Goal: Information Seeking & Learning: Learn about a topic

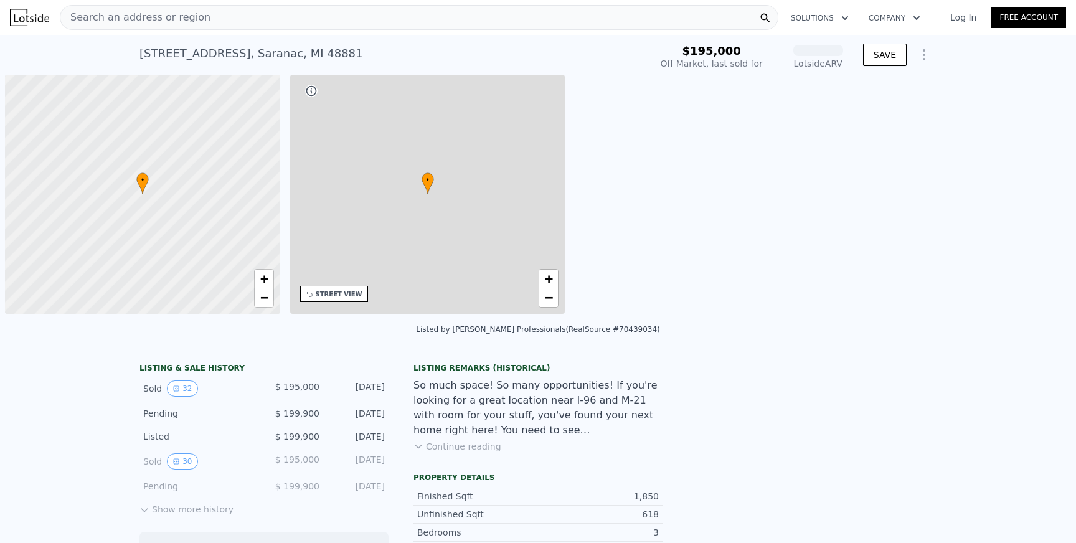
scroll to position [0, 5]
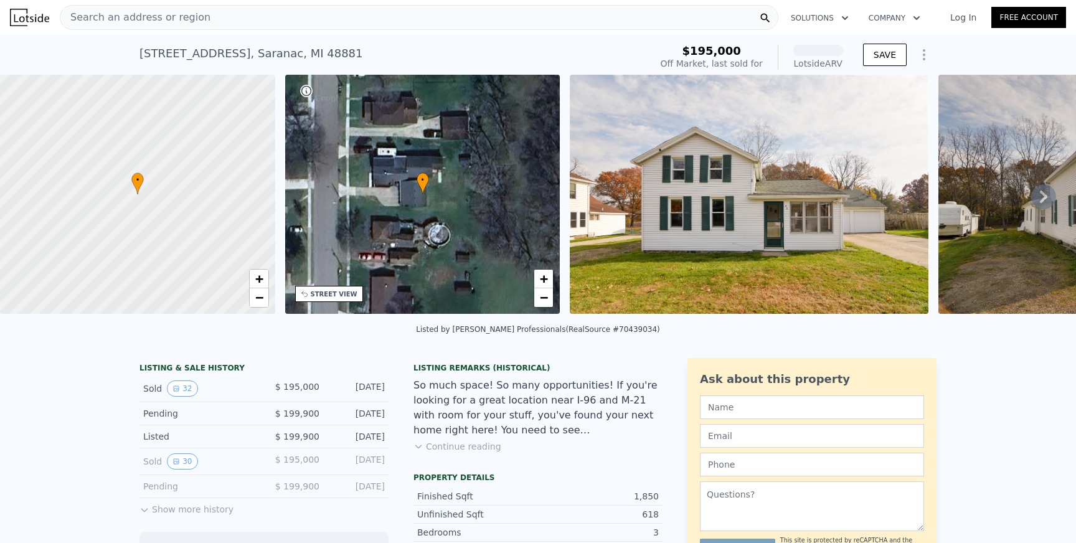
click at [199, 17] on div "Search an address or region" at bounding box center [419, 17] width 719 height 25
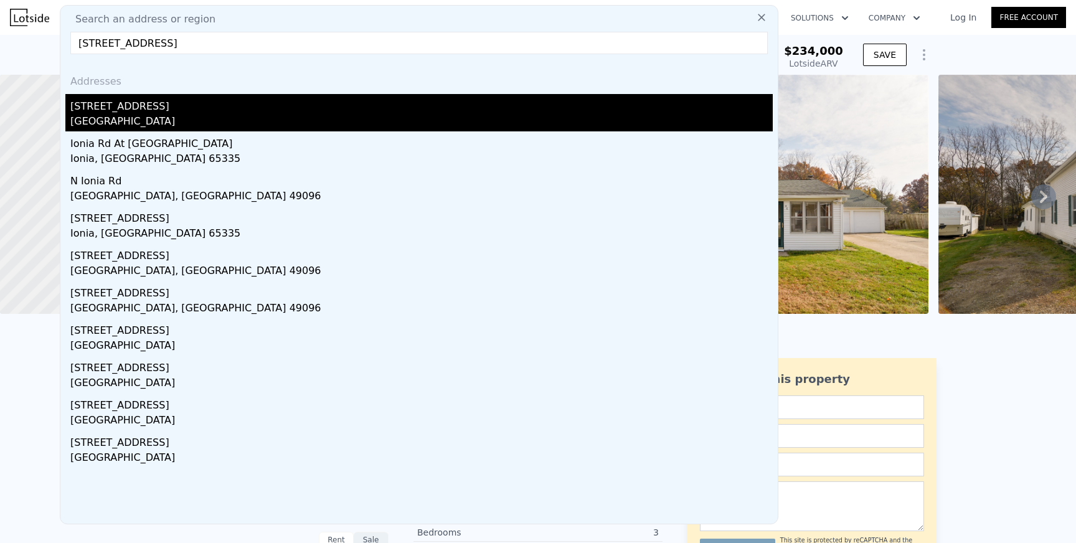
type input "[STREET_ADDRESS]"
click at [174, 124] on div "[GEOGRAPHIC_DATA]" at bounding box center [421, 122] width 702 height 17
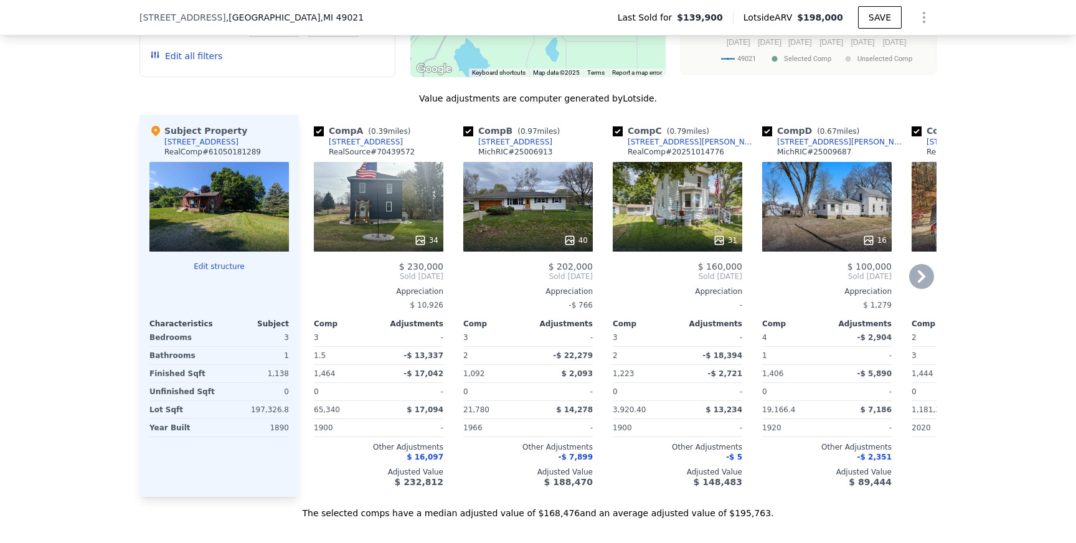
scroll to position [1269, 0]
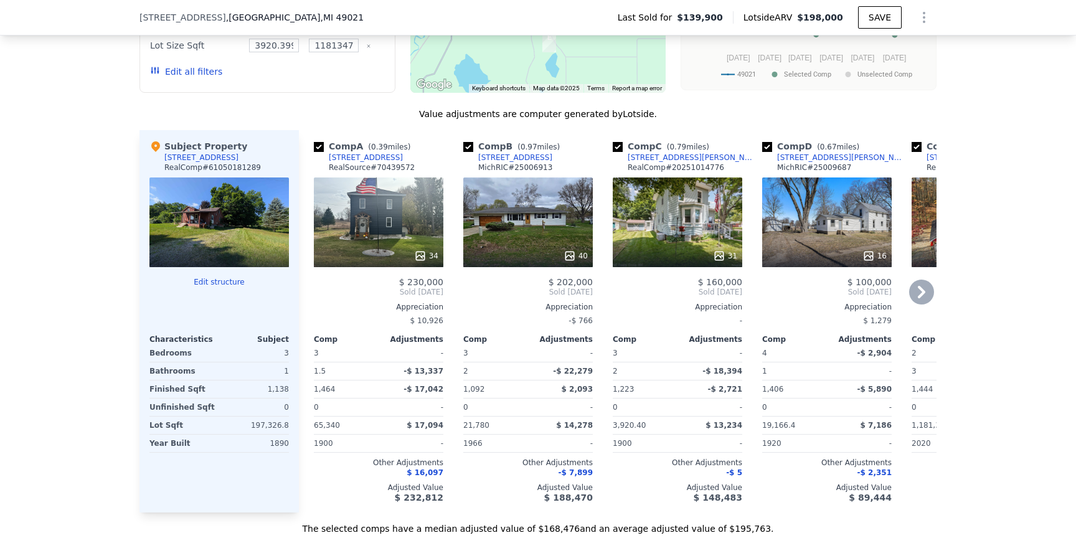
click at [920, 291] on icon at bounding box center [921, 292] width 25 height 25
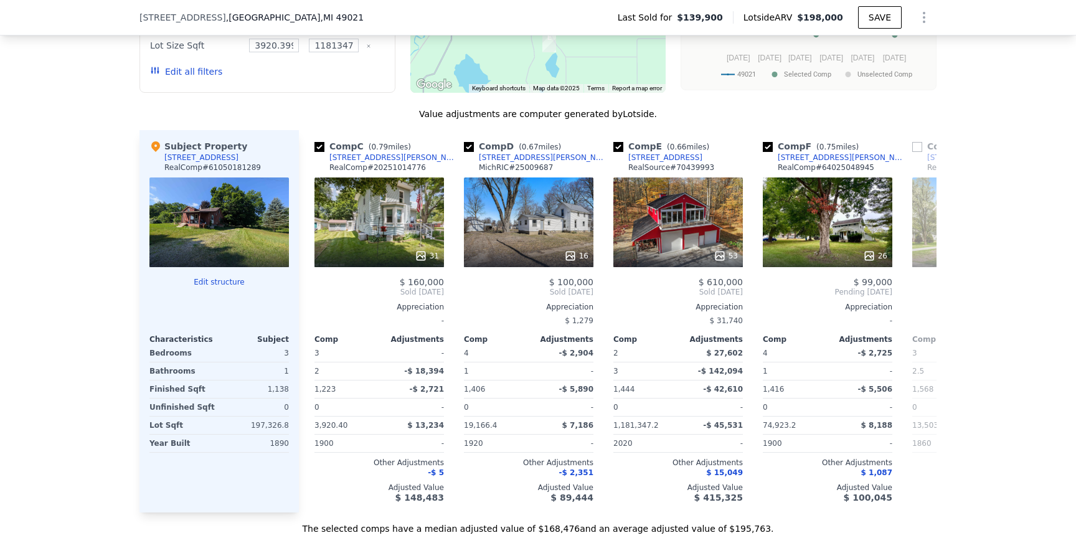
scroll to position [0, 299]
click at [925, 284] on icon at bounding box center [921, 292] width 25 height 25
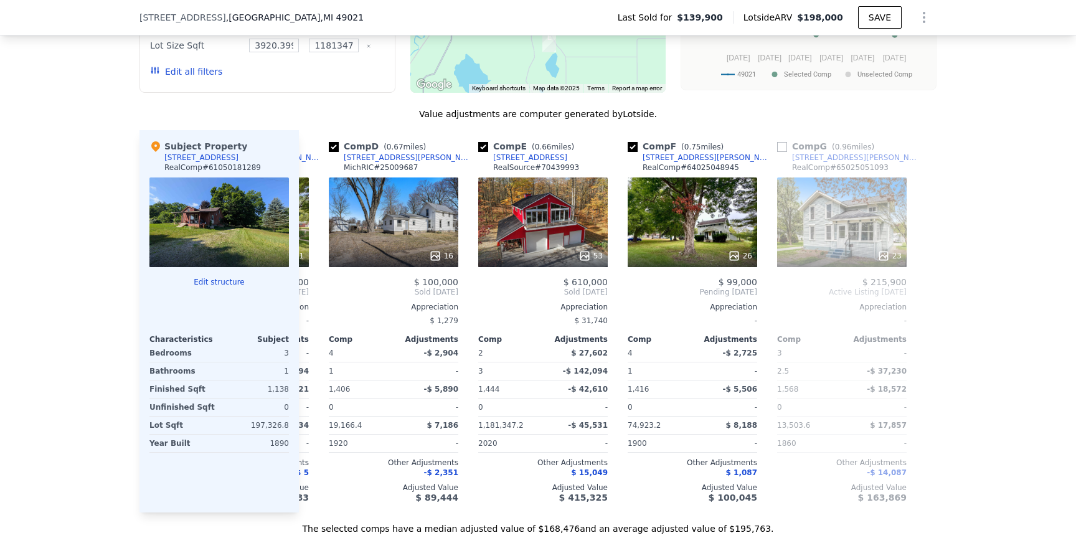
scroll to position [0, 438]
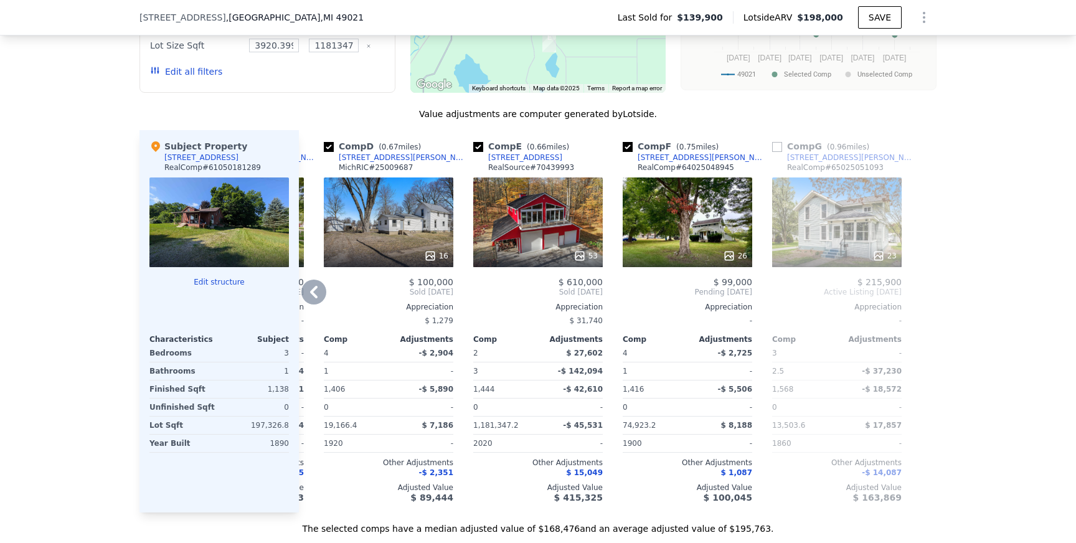
click at [557, 191] on div "53" at bounding box center [538, 222] width 130 height 90
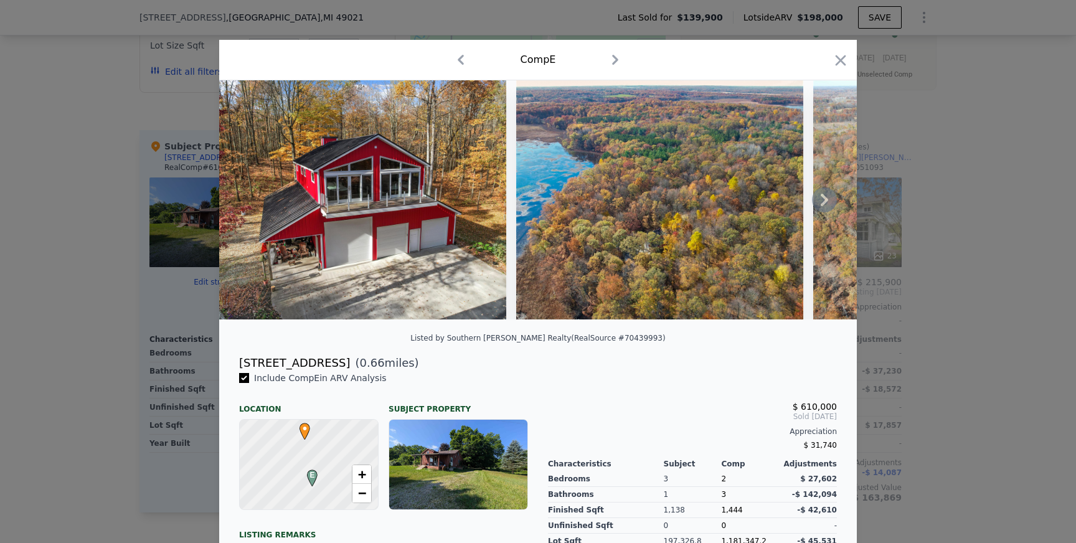
click at [817, 199] on icon at bounding box center [824, 199] width 25 height 25
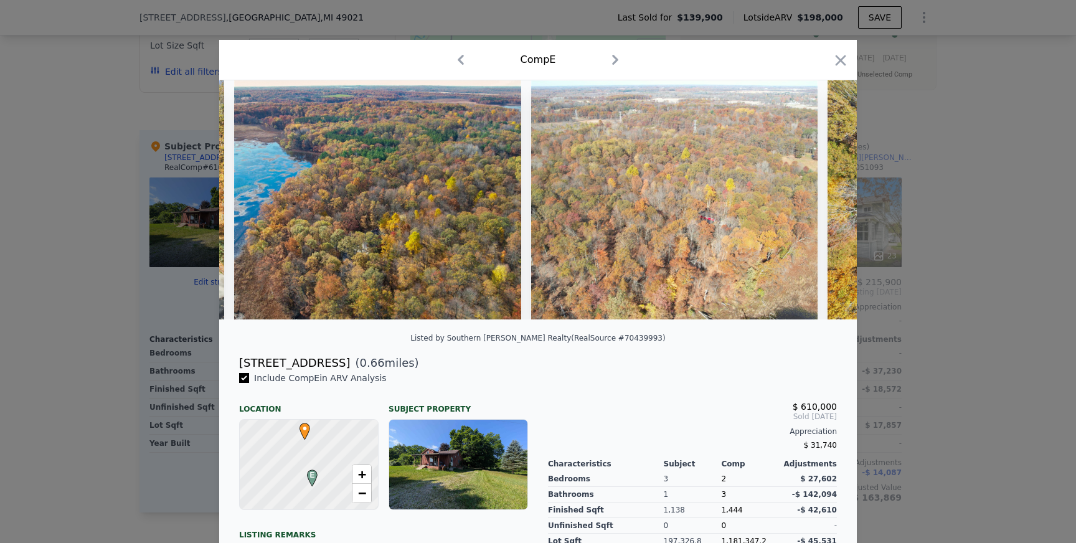
scroll to position [0, 299]
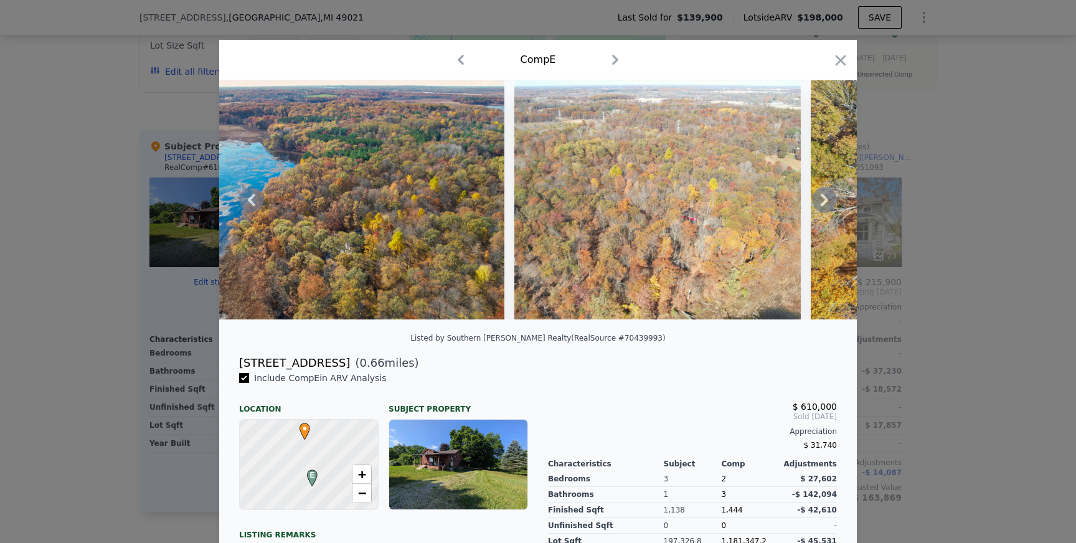
click at [821, 195] on icon at bounding box center [824, 200] width 7 height 12
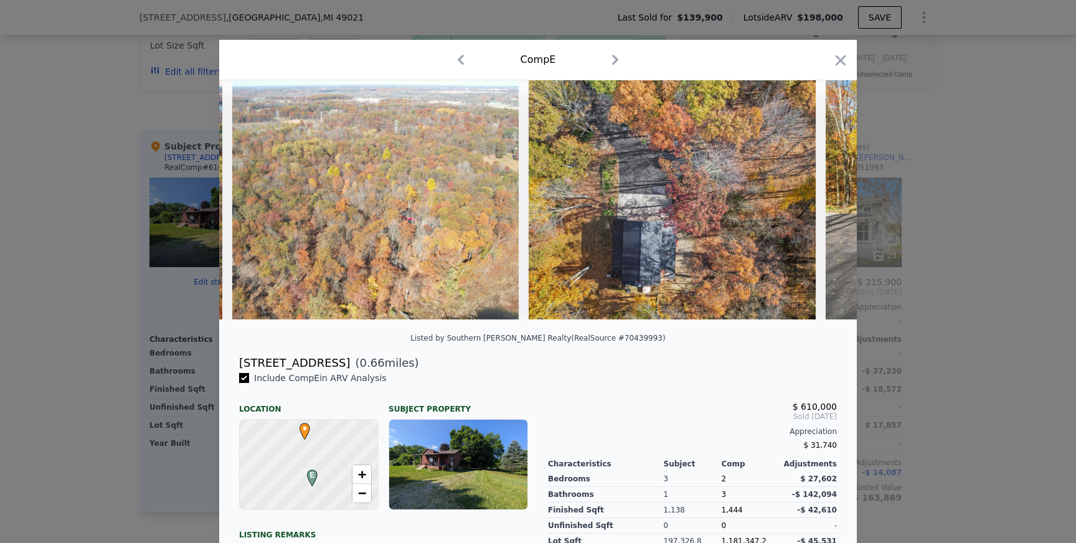
scroll to position [0, 598]
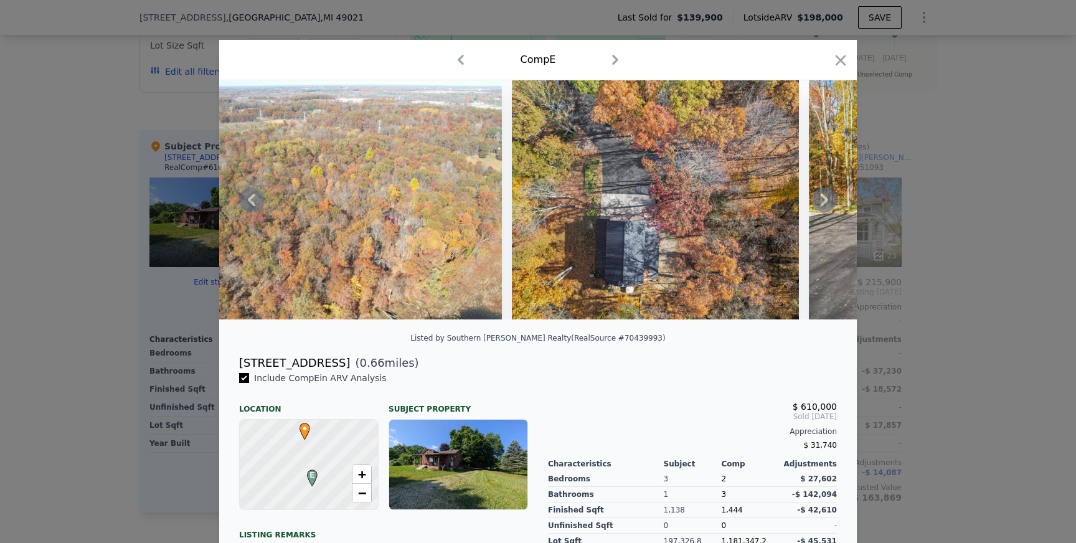
click at [827, 202] on icon at bounding box center [824, 199] width 25 height 25
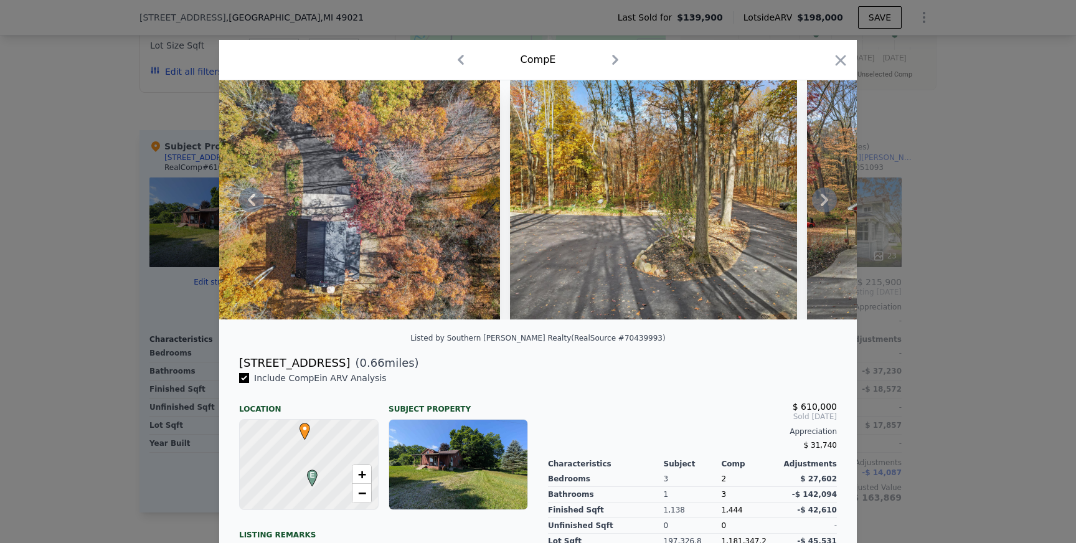
click at [822, 197] on icon at bounding box center [824, 200] width 7 height 12
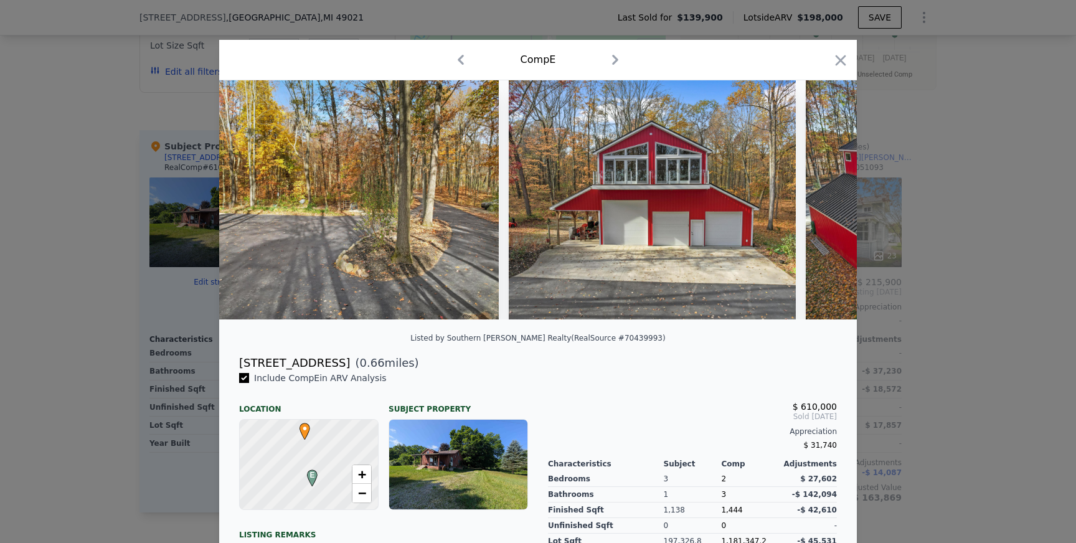
scroll to position [0, 1195]
click at [823, 197] on icon at bounding box center [824, 200] width 7 height 12
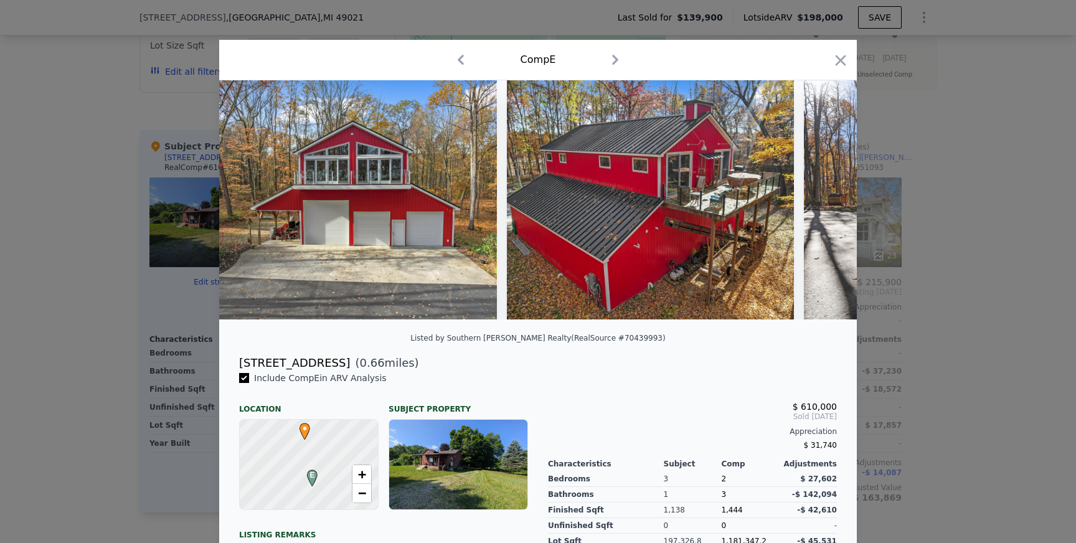
scroll to position [0, 1494]
click at [824, 200] on icon at bounding box center [824, 199] width 25 height 25
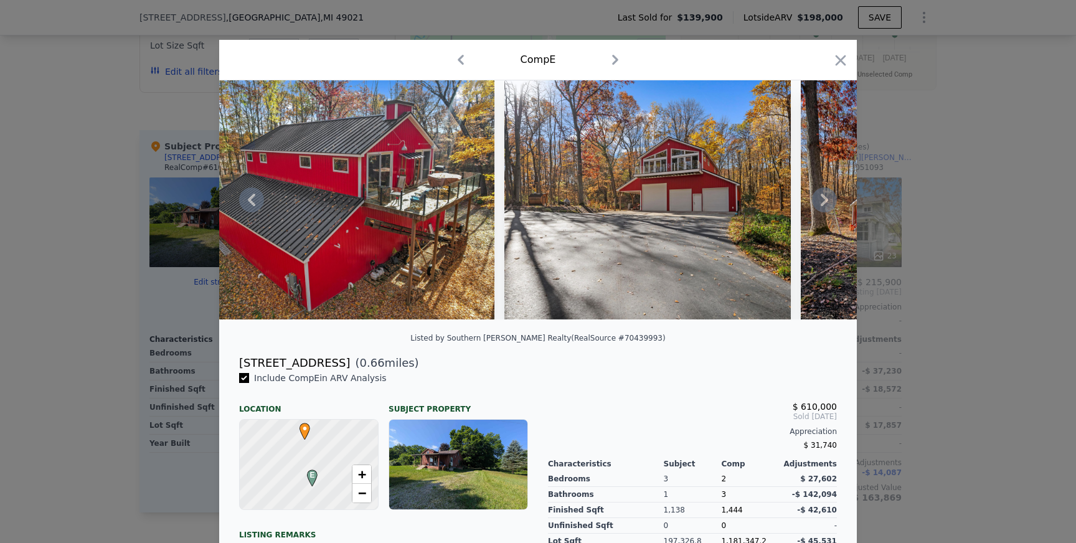
click at [825, 197] on icon at bounding box center [824, 200] width 7 height 12
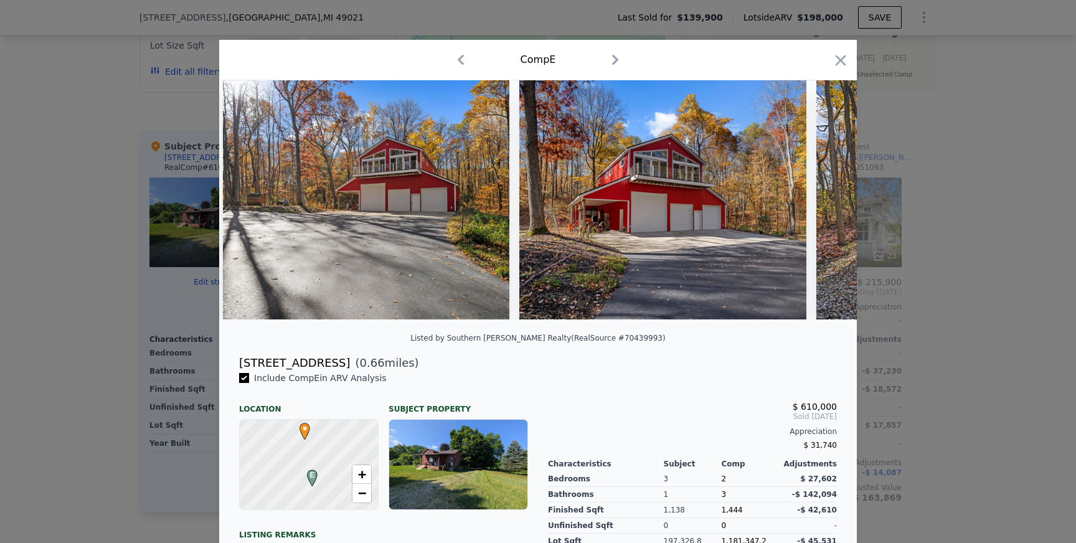
scroll to position [0, 2092]
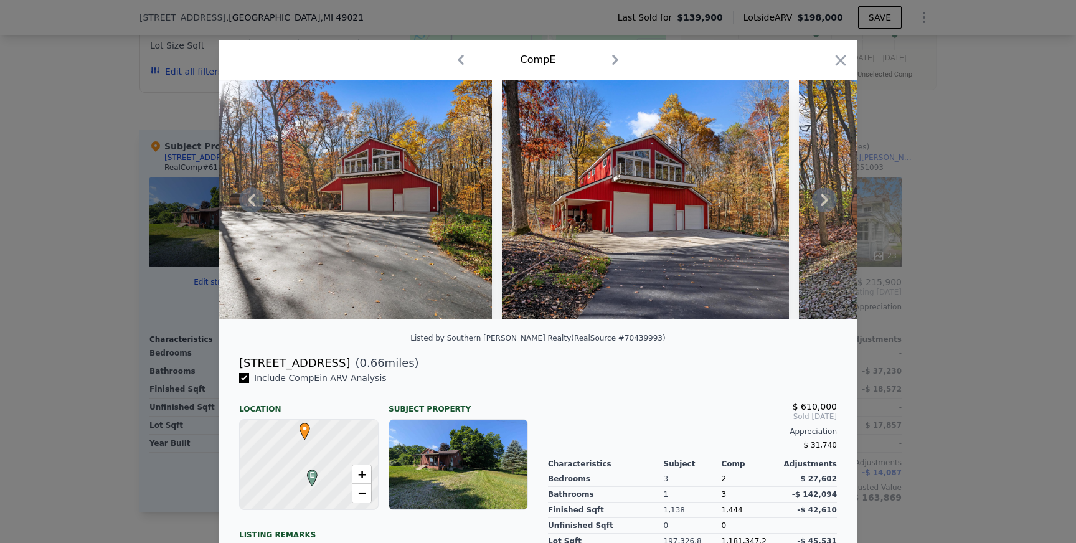
click at [822, 199] on icon at bounding box center [824, 199] width 25 height 25
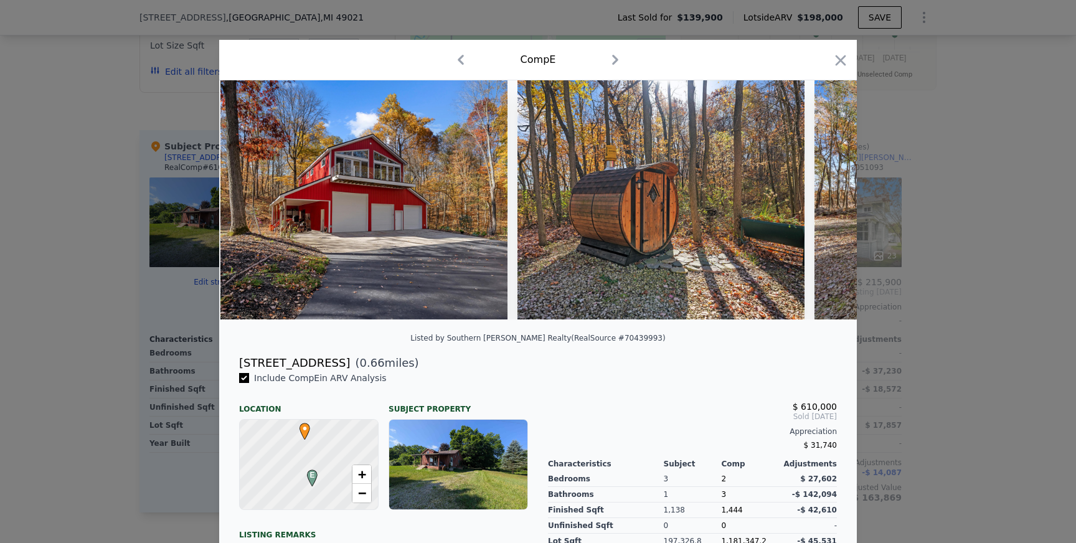
scroll to position [0, 2391]
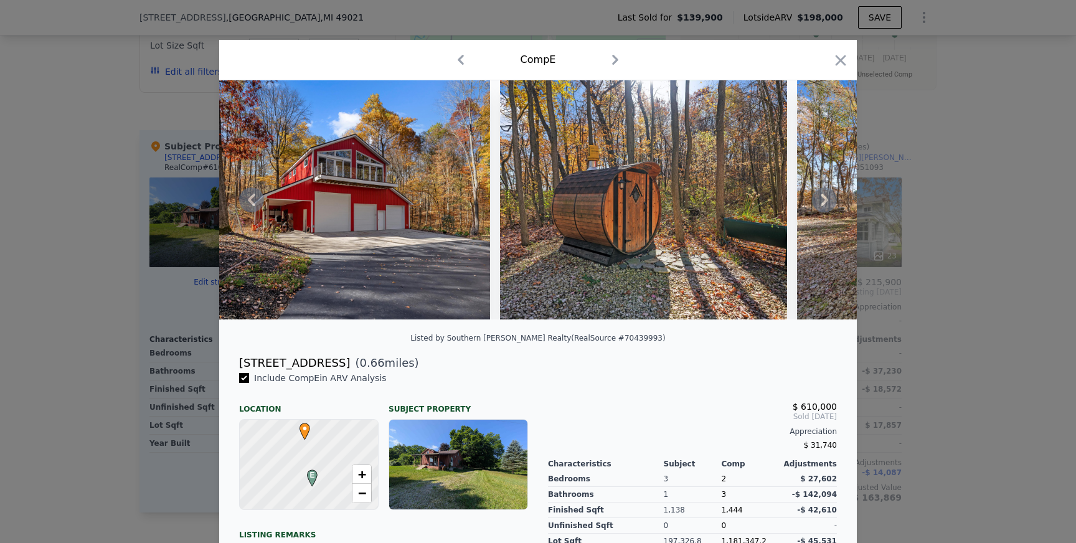
click at [822, 199] on icon at bounding box center [824, 199] width 25 height 25
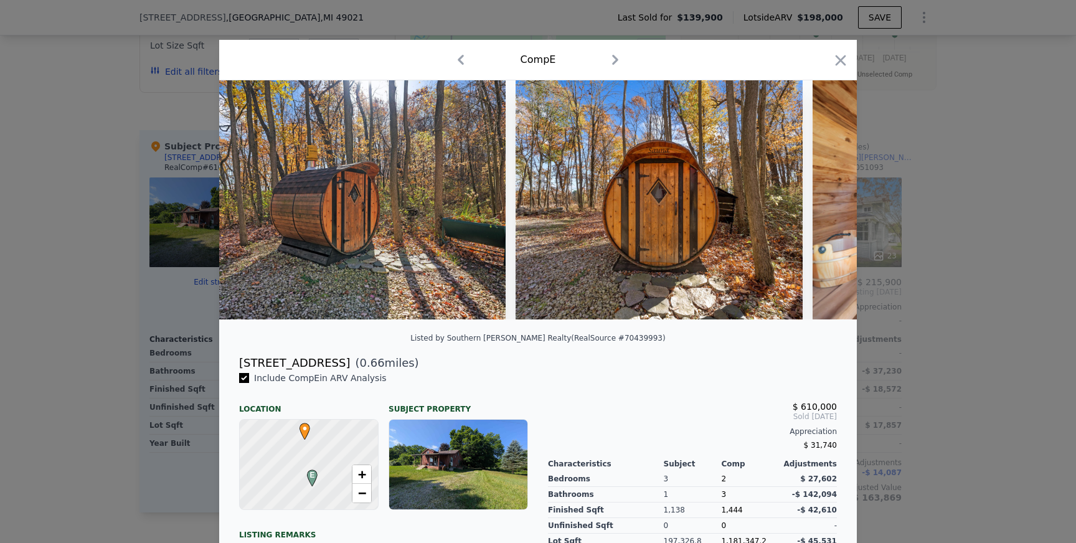
scroll to position [0, 2690]
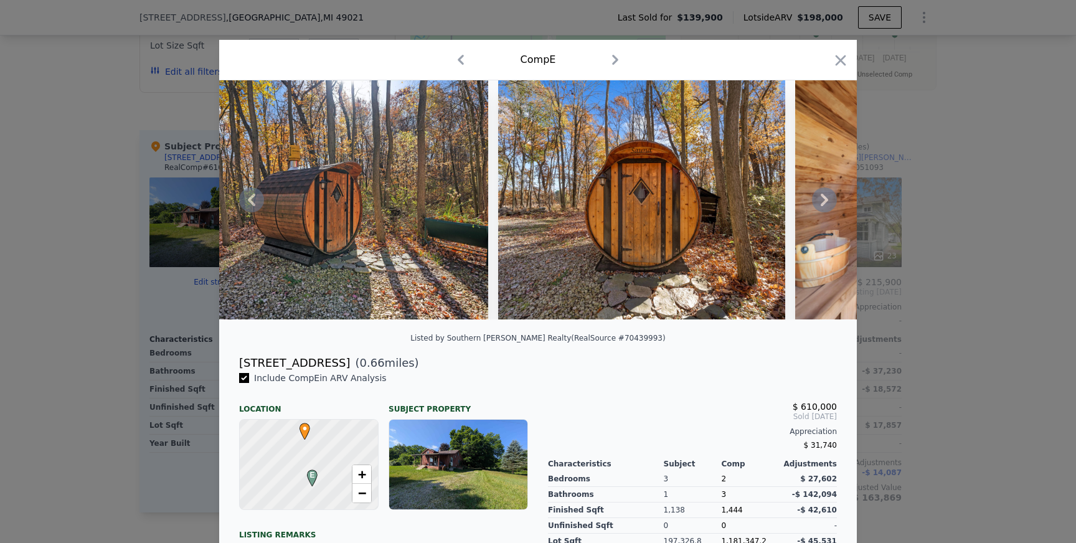
click at [825, 196] on icon at bounding box center [824, 199] width 25 height 25
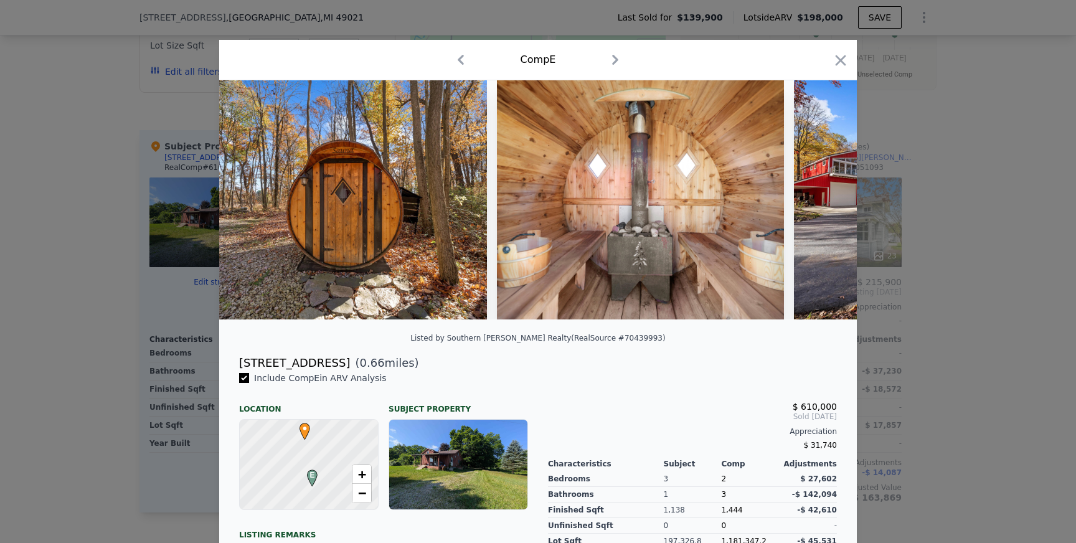
scroll to position [0, 2989]
click at [823, 200] on icon at bounding box center [824, 199] width 25 height 25
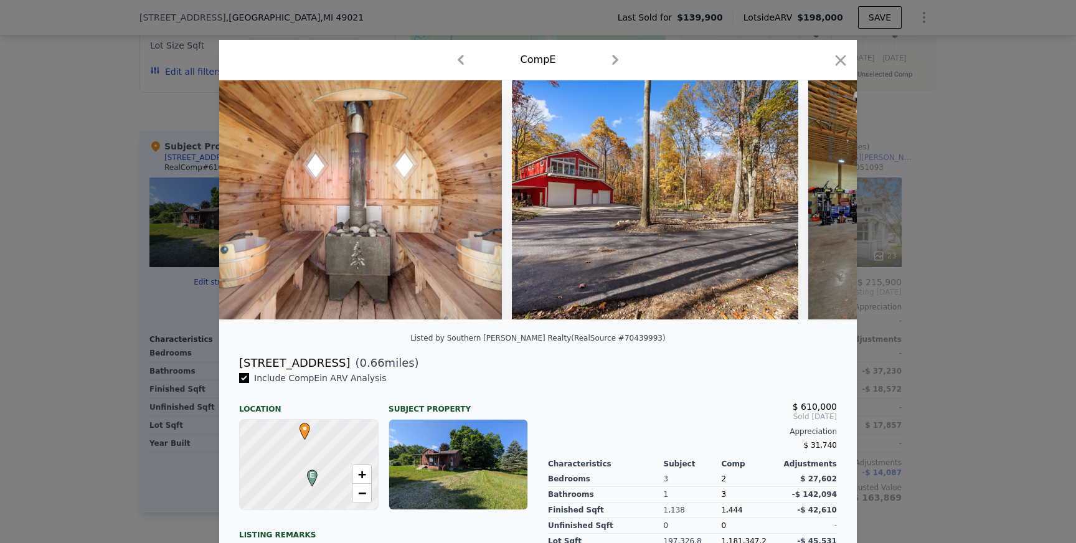
scroll to position [0, 3287]
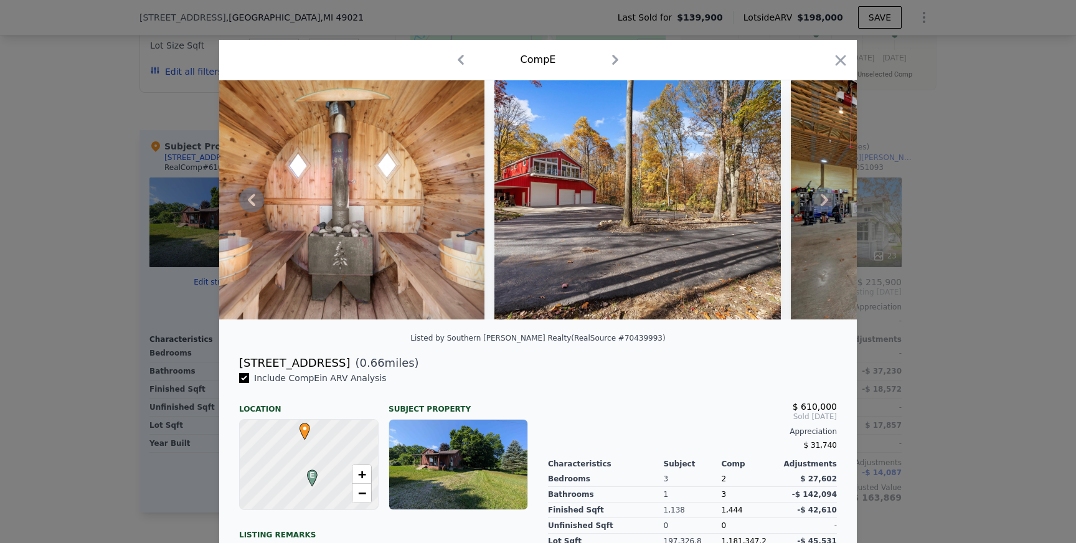
click at [821, 205] on icon at bounding box center [824, 200] width 7 height 12
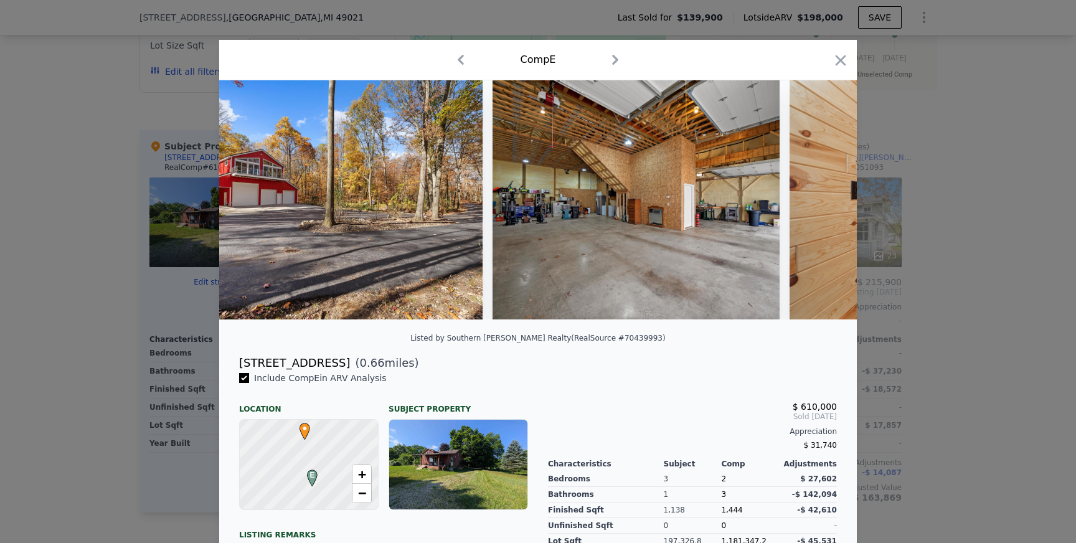
scroll to position [0, 3586]
click at [824, 197] on icon at bounding box center [824, 200] width 7 height 12
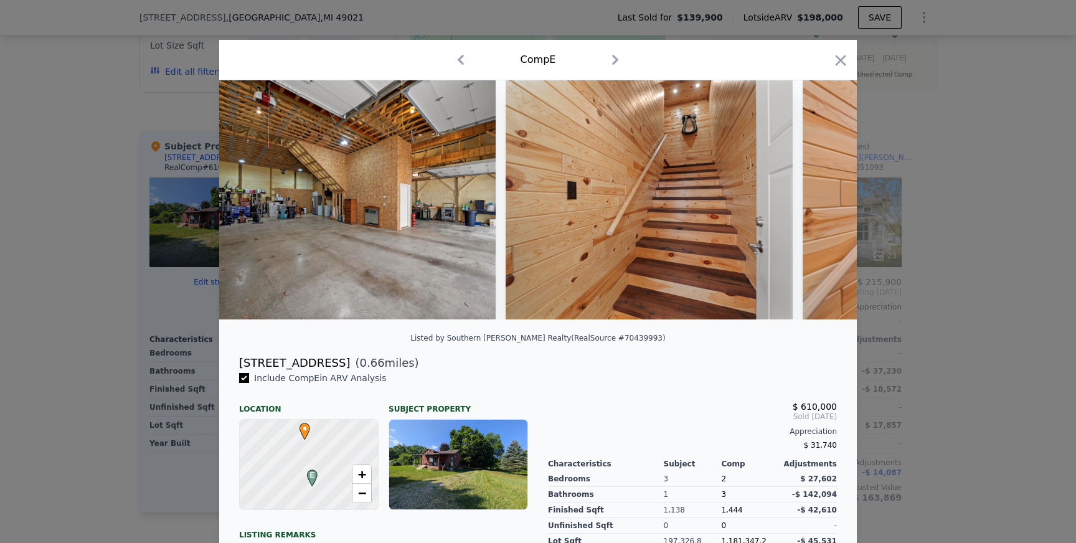
scroll to position [0, 3885]
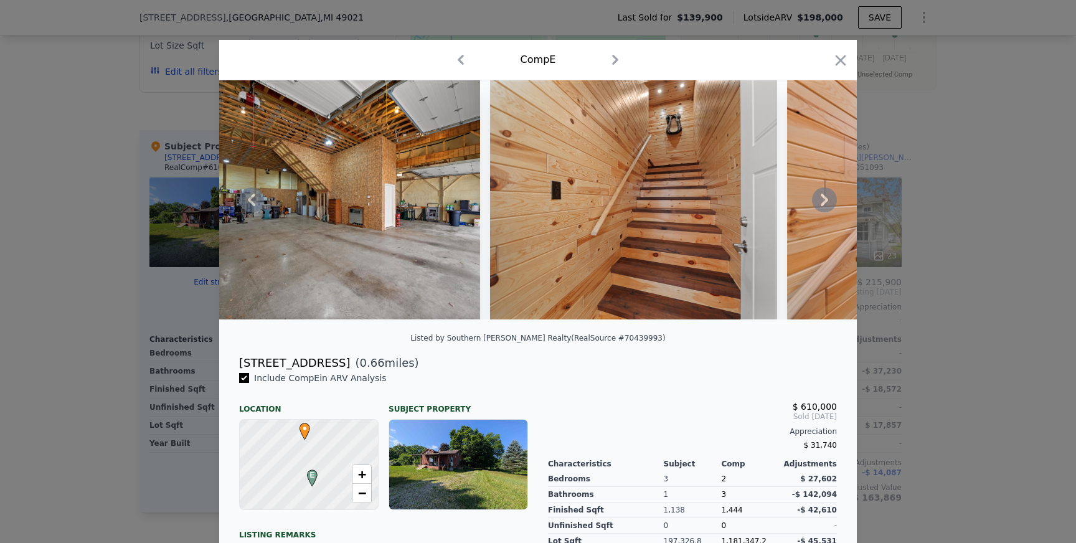
click at [825, 200] on icon at bounding box center [824, 200] width 7 height 12
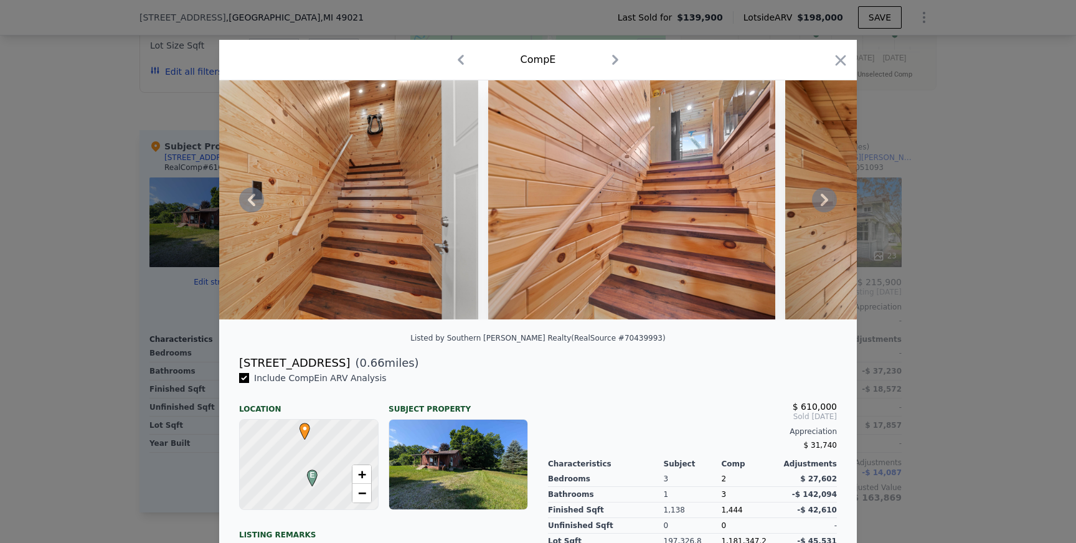
click at [827, 200] on icon at bounding box center [824, 200] width 7 height 12
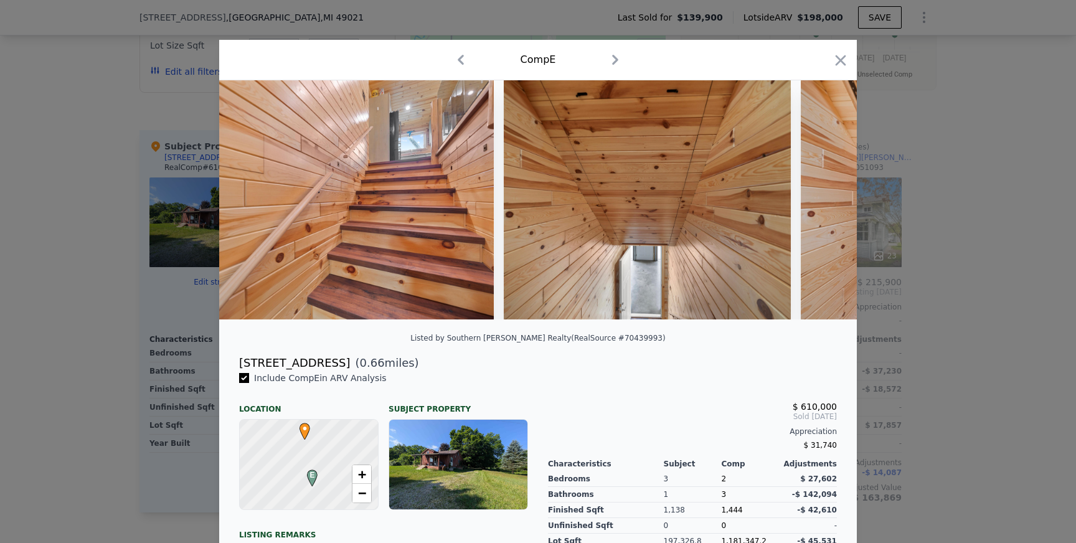
scroll to position [0, 4483]
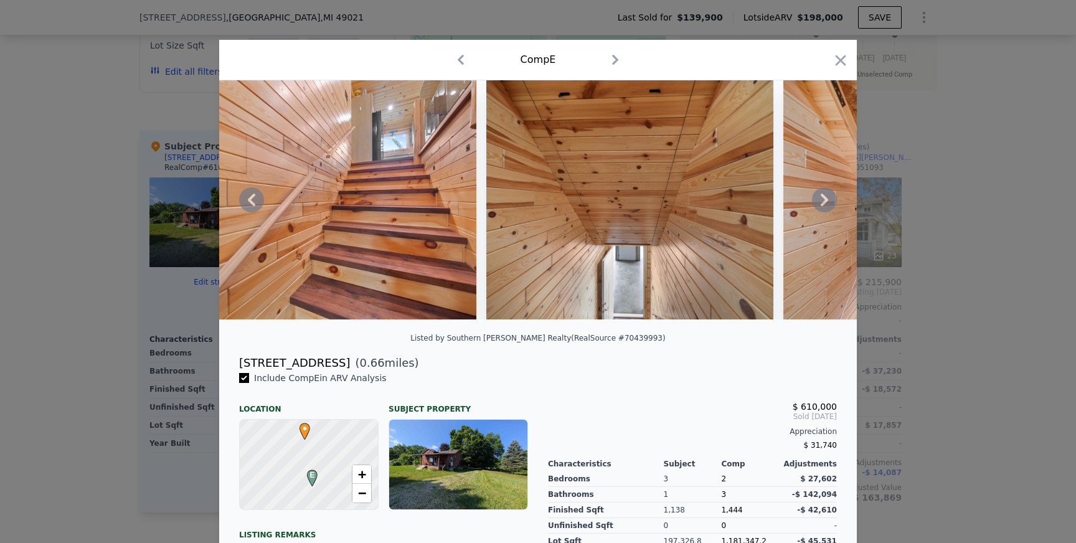
click at [824, 204] on icon at bounding box center [824, 199] width 25 height 25
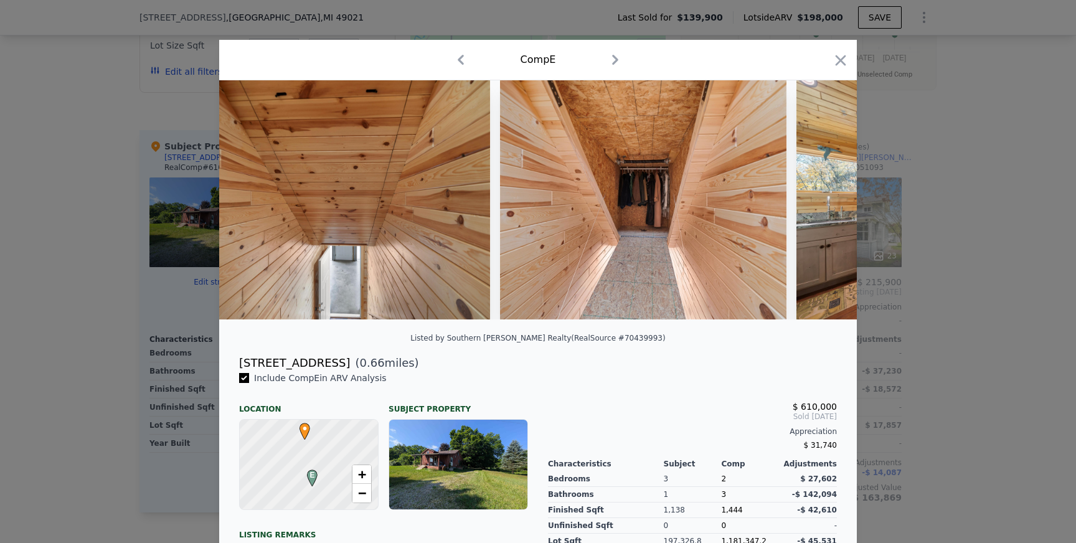
scroll to position [0, 4782]
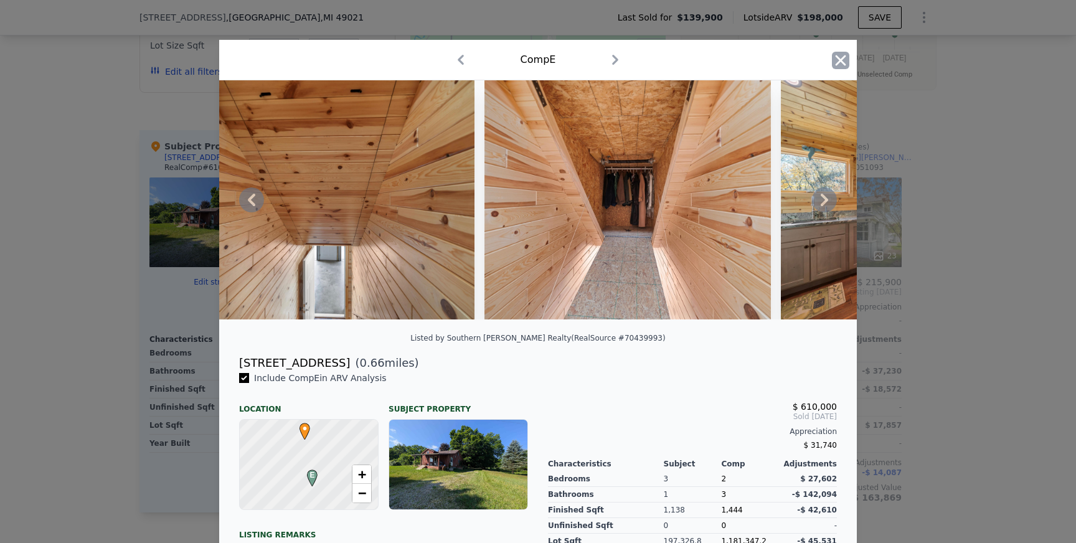
click at [840, 59] on icon "button" at bounding box center [840, 60] width 17 height 17
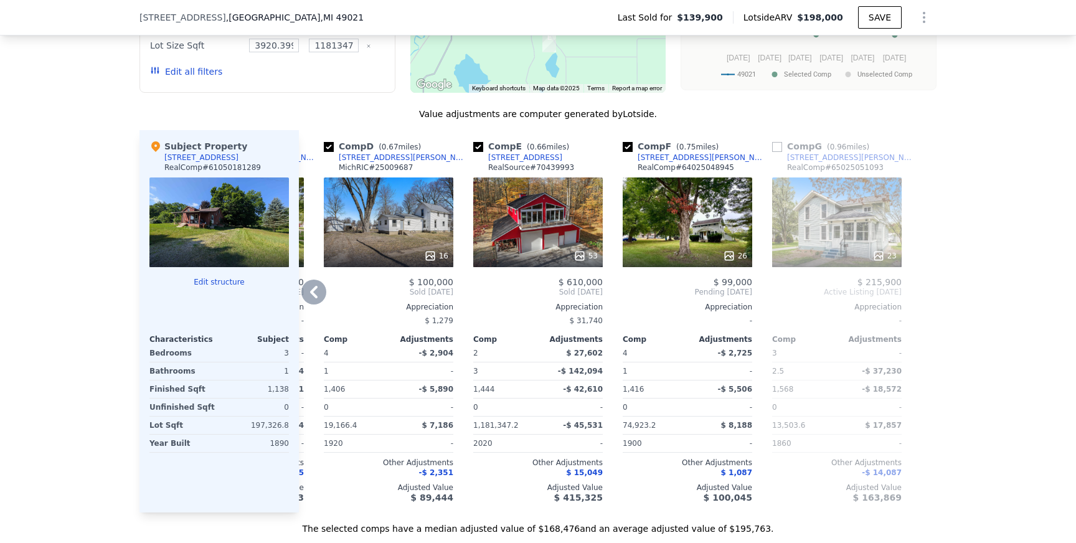
click at [517, 208] on div "53" at bounding box center [538, 222] width 130 height 90
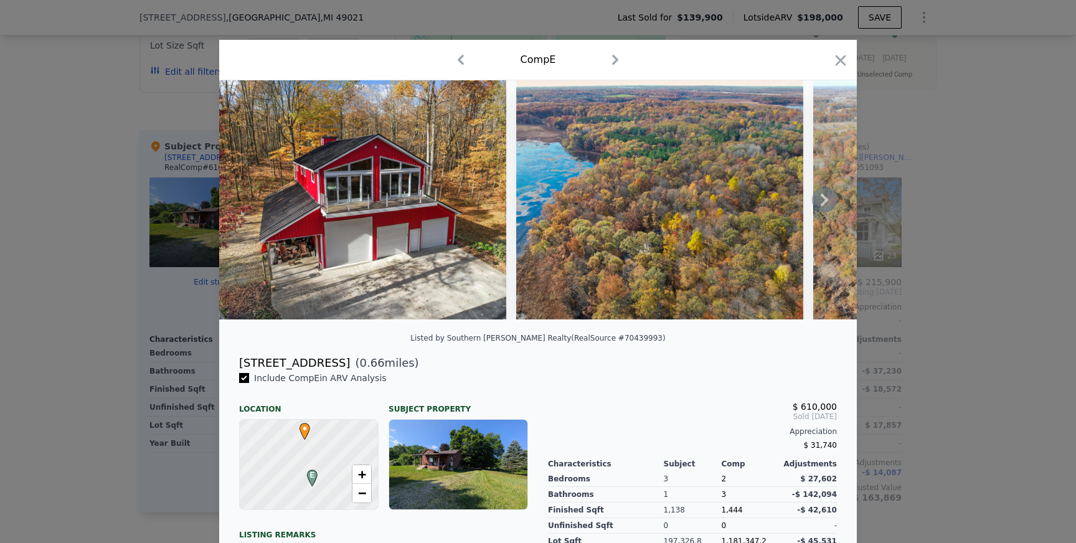
click at [381, 200] on img at bounding box center [362, 199] width 287 height 239
click at [820, 204] on icon at bounding box center [824, 199] width 25 height 25
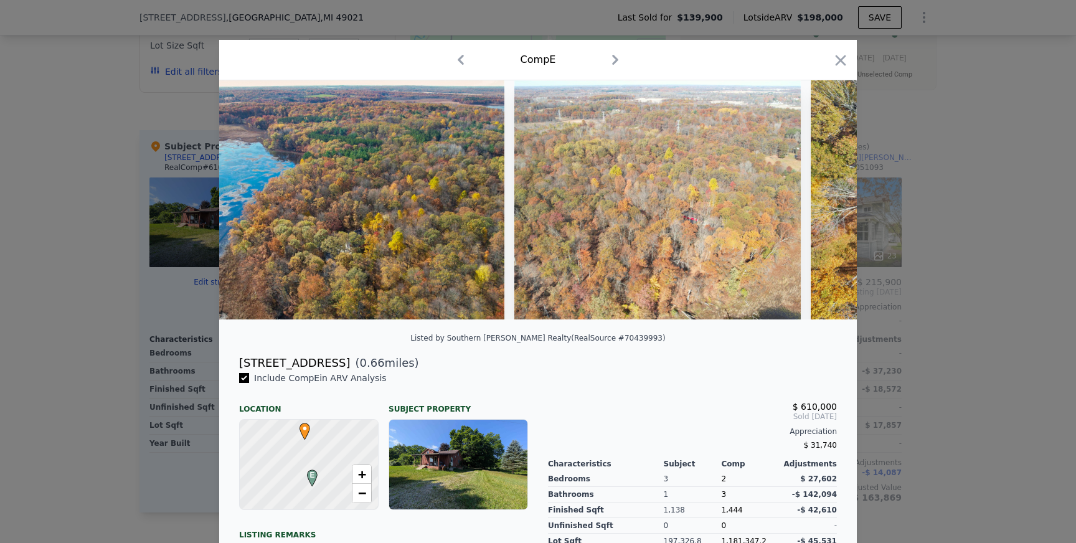
click at [820, 204] on img at bounding box center [954, 199] width 287 height 239
click at [822, 204] on icon at bounding box center [824, 200] width 7 height 12
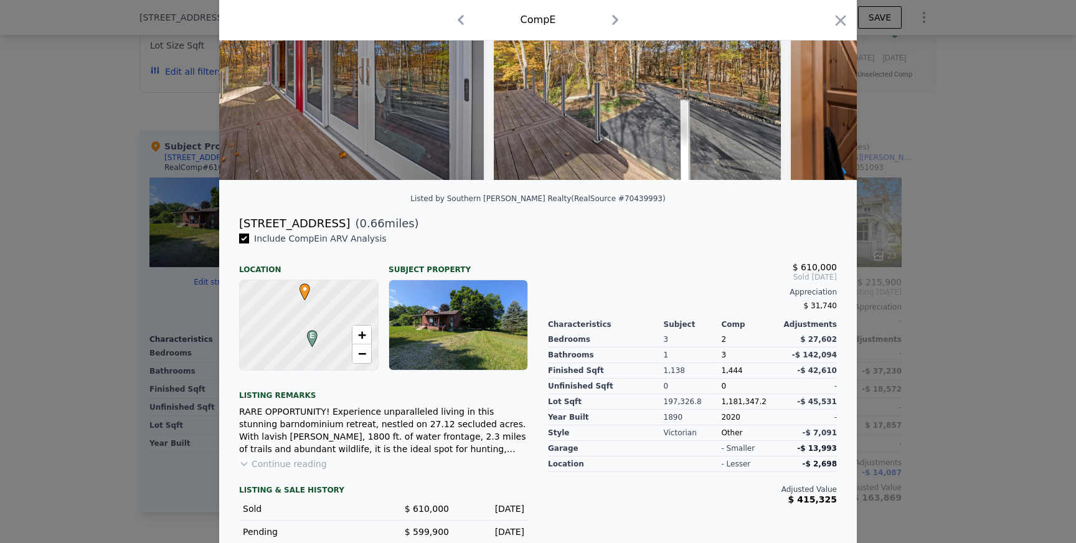
scroll to position [141, 0]
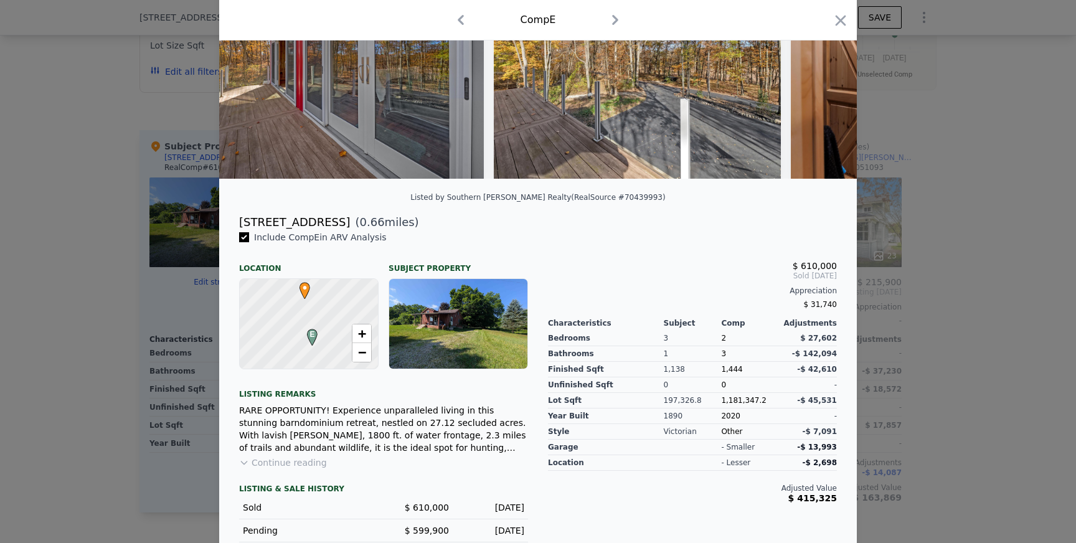
click at [291, 464] on button "Continue reading" at bounding box center [283, 462] width 88 height 12
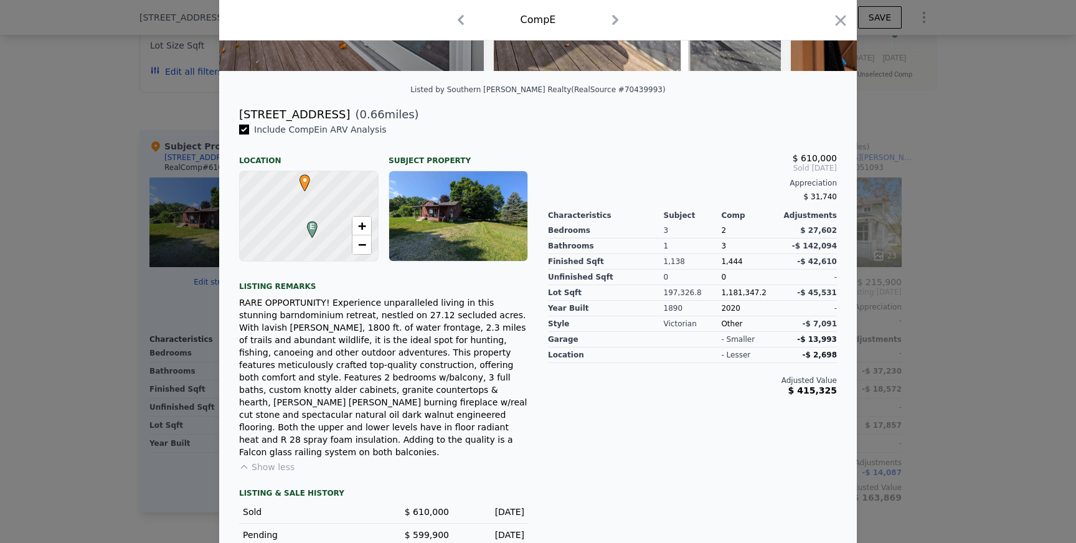
scroll to position [255, 0]
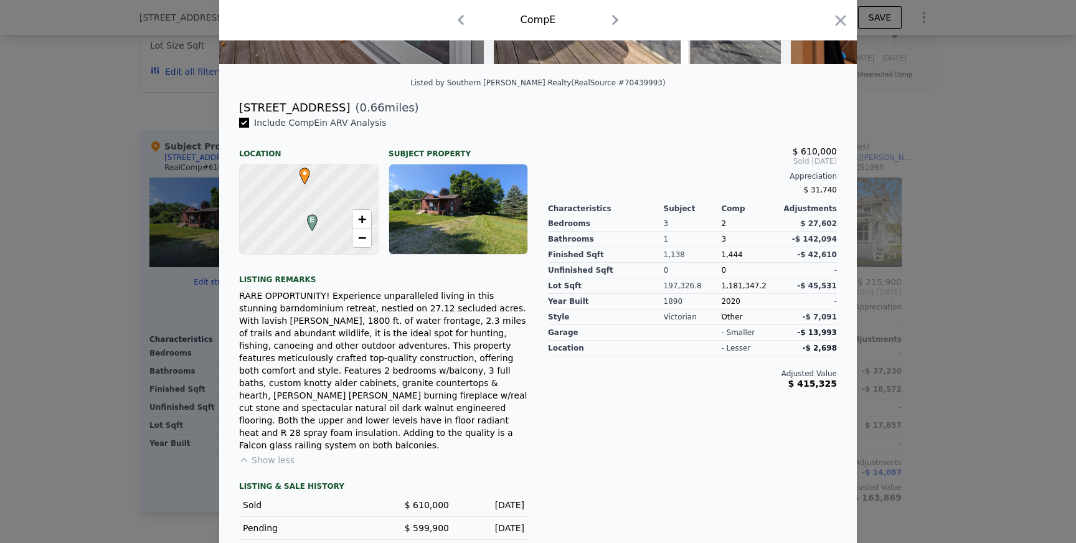
click at [295, 448] on div "Include Comp E in ARV Analysis Location Subject Property E • + − Listing remark…" at bounding box center [383, 349] width 309 height 466
click at [283, 454] on button "Show less" at bounding box center [266, 460] width 55 height 12
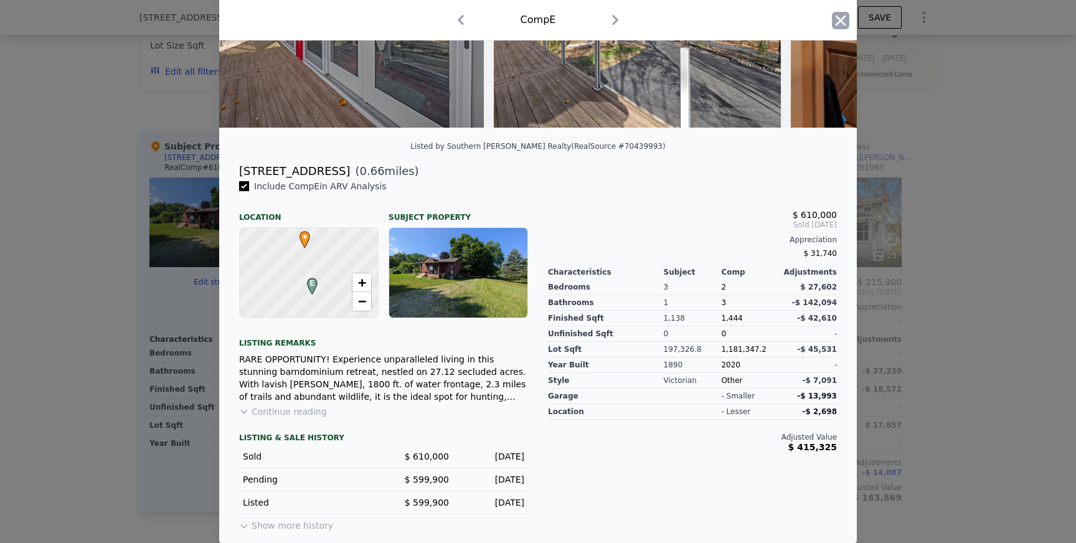
click at [844, 19] on icon "button" at bounding box center [840, 20] width 17 height 17
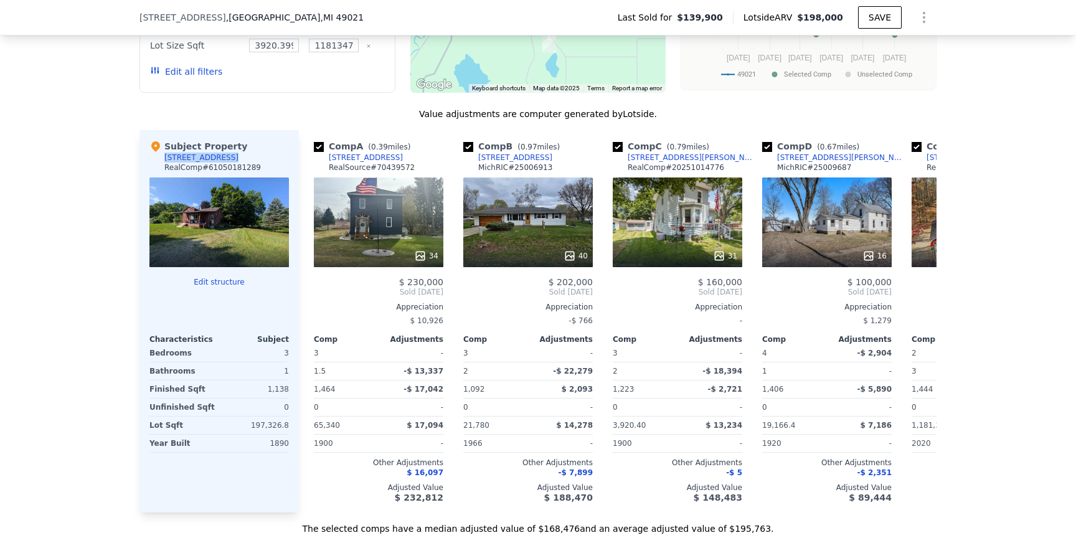
drag, startPoint x: 161, startPoint y: 156, endPoint x: 219, endPoint y: 162, distance: 57.6
click at [220, 161] on div "Subject Property [STREET_ADDRESS] # 61050181289" at bounding box center [218, 158] width 139 height 37
copy div "[STREET_ADDRESS]"
click at [388, 214] on div "34" at bounding box center [379, 222] width 130 height 90
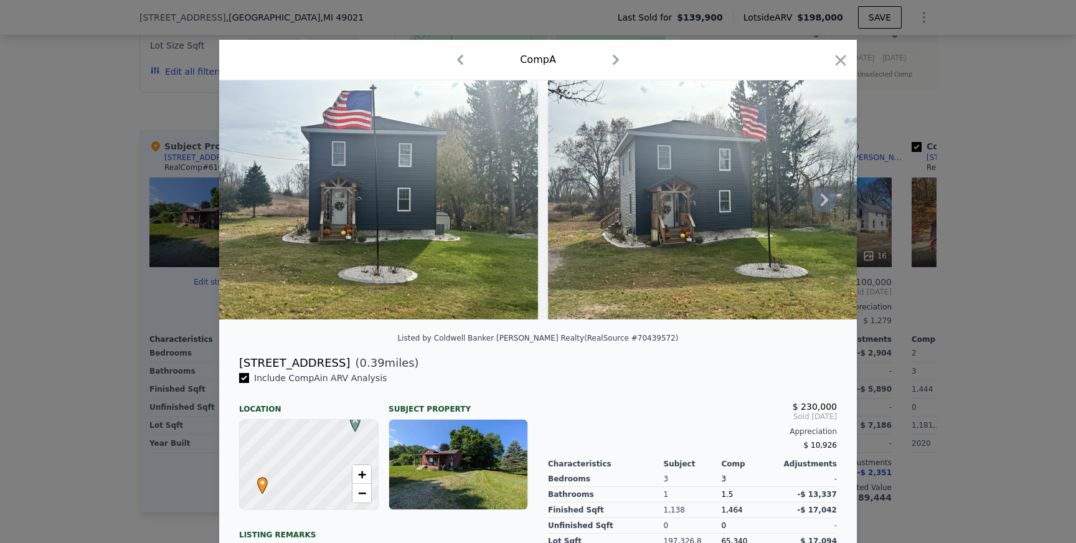
click at [826, 199] on icon at bounding box center [824, 200] width 7 height 12
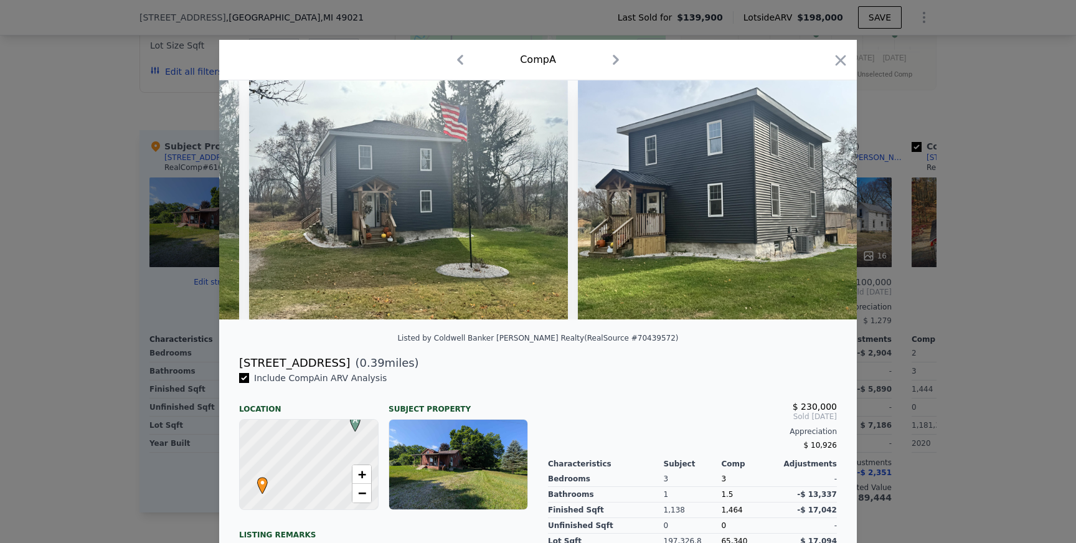
click at [826, 199] on img at bounding box center [737, 199] width 319 height 239
click at [826, 199] on icon at bounding box center [824, 200] width 7 height 12
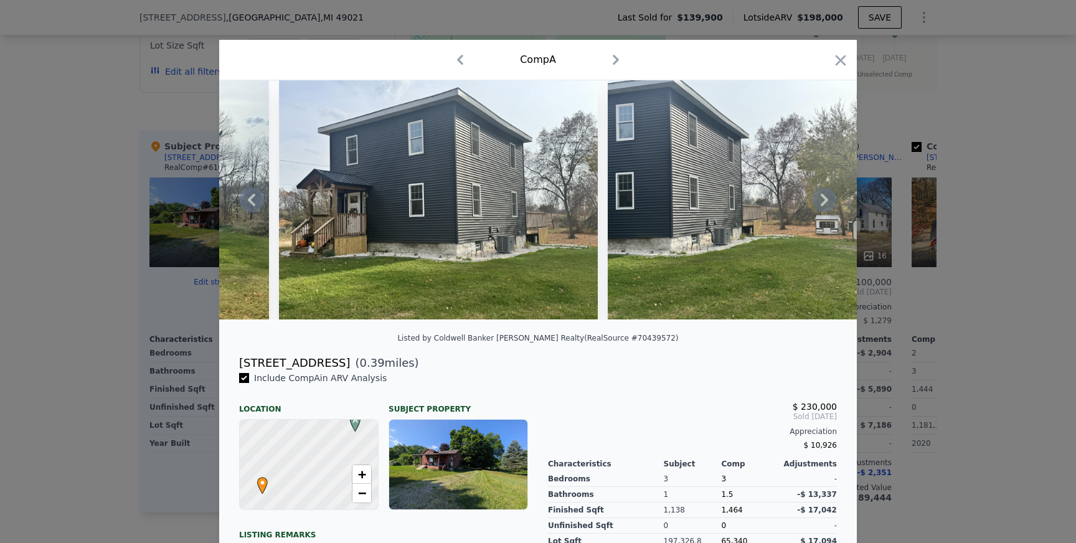
click at [826, 195] on icon at bounding box center [824, 199] width 25 height 25
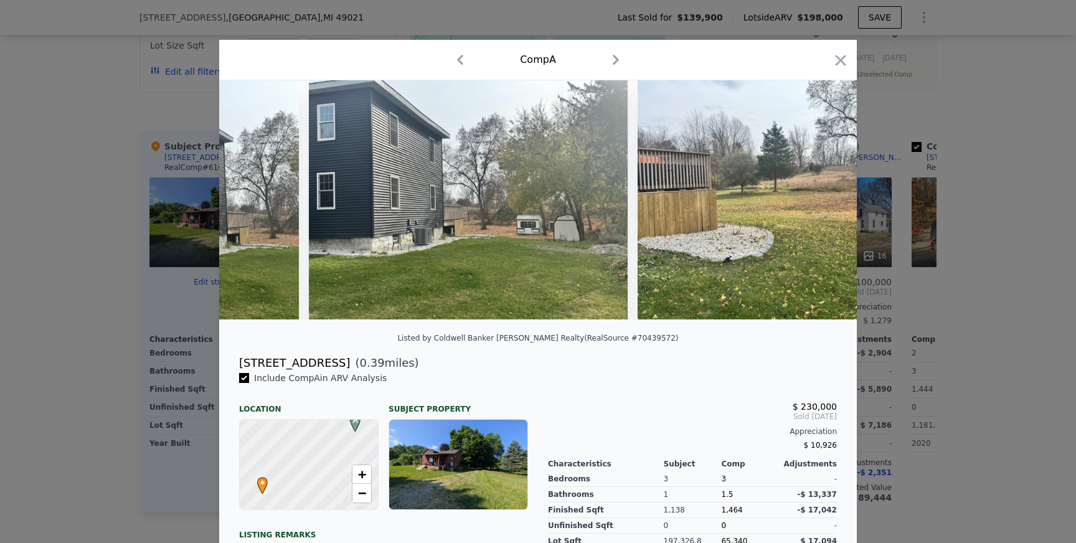
click at [826, 195] on div at bounding box center [538, 199] width 638 height 239
click at [826, 195] on icon at bounding box center [824, 199] width 25 height 25
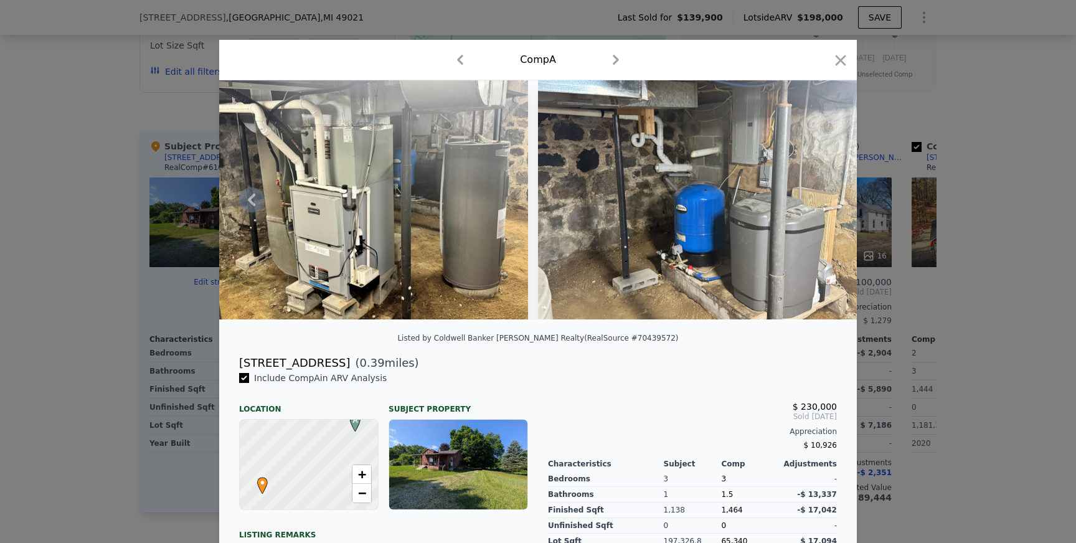
scroll to position [0, 8997]
click at [839, 52] on icon "button" at bounding box center [840, 60] width 17 height 17
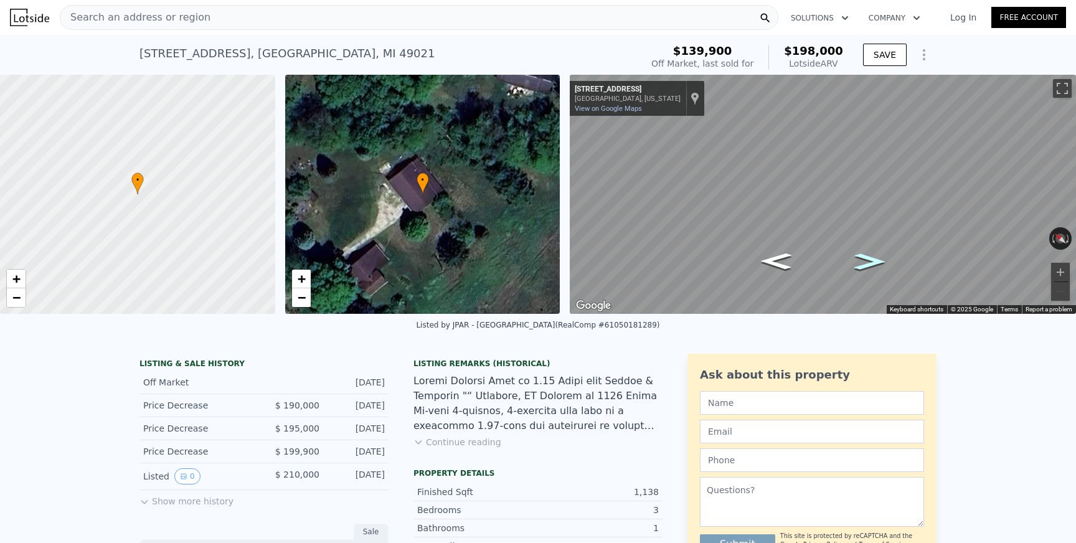
click at [871, 267] on icon "Go Southeast, Ionia Rd" at bounding box center [869, 262] width 57 height 24
click at [801, 204] on icon "Go Northwest, Ionia Rd" at bounding box center [810, 197] width 87 height 31
click at [498, 163] on div "• + − • + − ← Move left → Move right ↑ Move up ↓ Move down + Zoom in - Zoom out…" at bounding box center [538, 194] width 1076 height 239
click at [402, 178] on div "• + − • + − ← Move left → Move right ↑ Move up ↓ Move down + Zoom in - Zoom out…" at bounding box center [538, 194] width 1076 height 239
click at [440, 441] on button "Continue reading" at bounding box center [457, 442] width 88 height 12
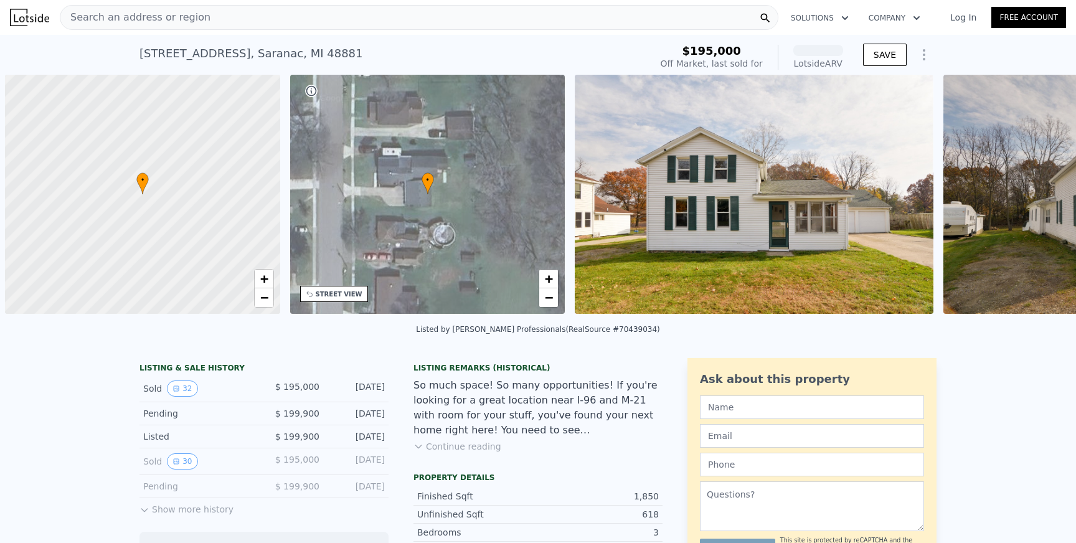
scroll to position [0, 5]
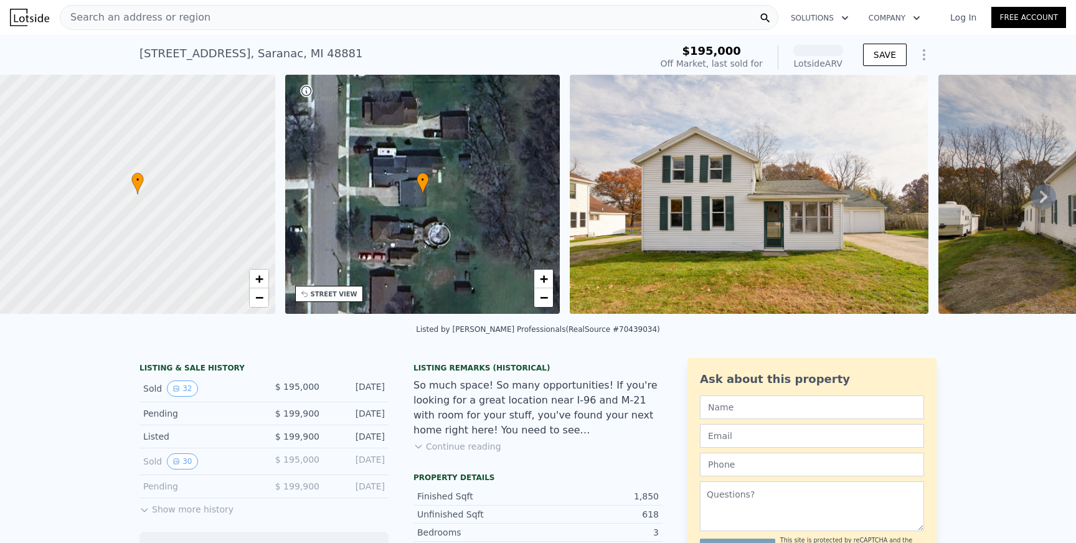
click at [615, 208] on img at bounding box center [749, 194] width 359 height 239
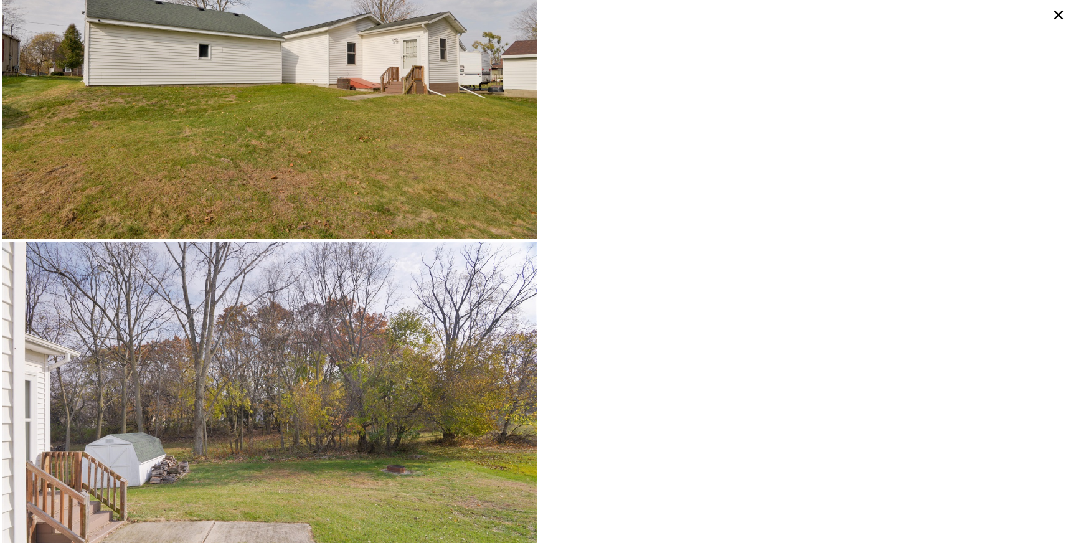
scroll to position [5431, 0]
